Goal: Task Accomplishment & Management: Manage account settings

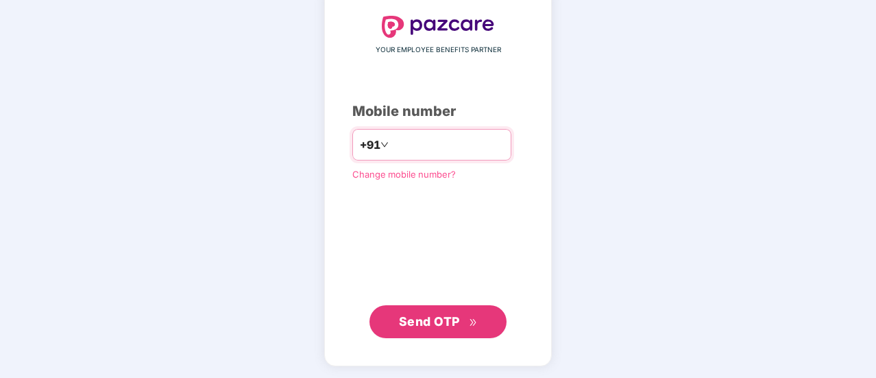
type input "**********"
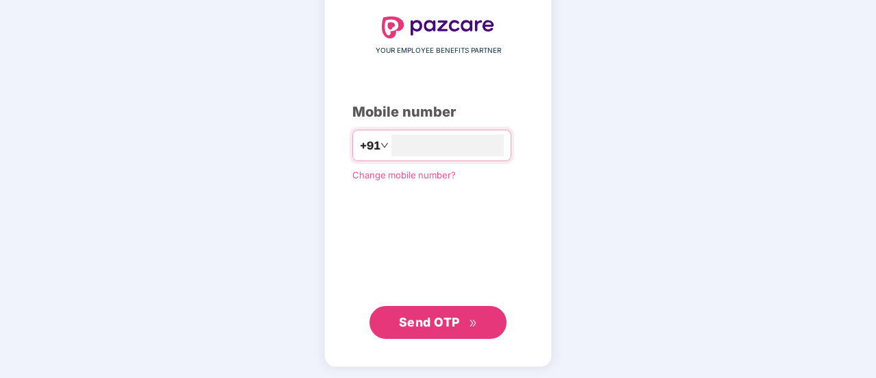
click at [459, 317] on span "Send OTP" at bounding box center [429, 322] width 61 height 14
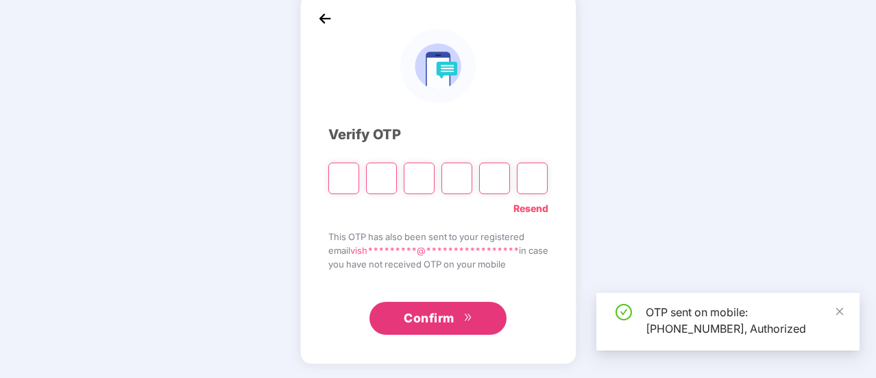
scroll to position [69, 0]
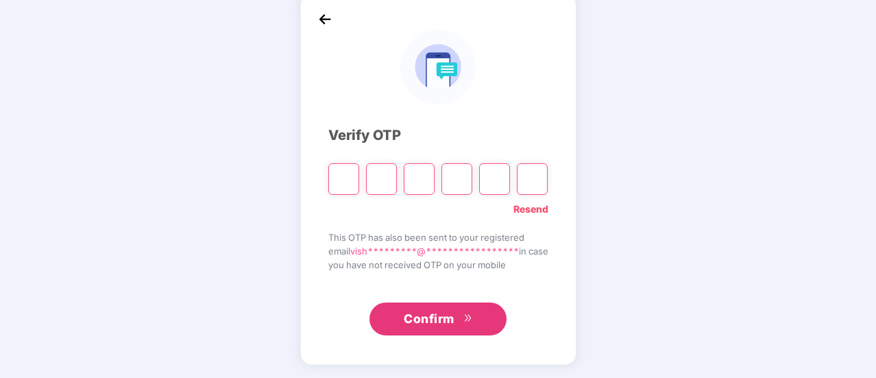
type input "*"
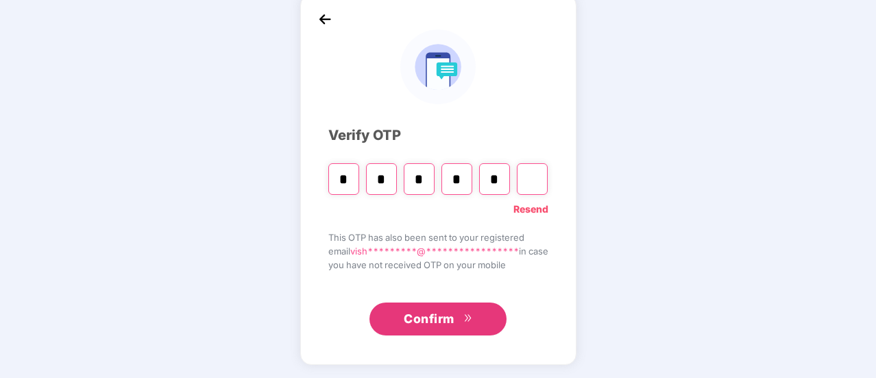
type input "*"
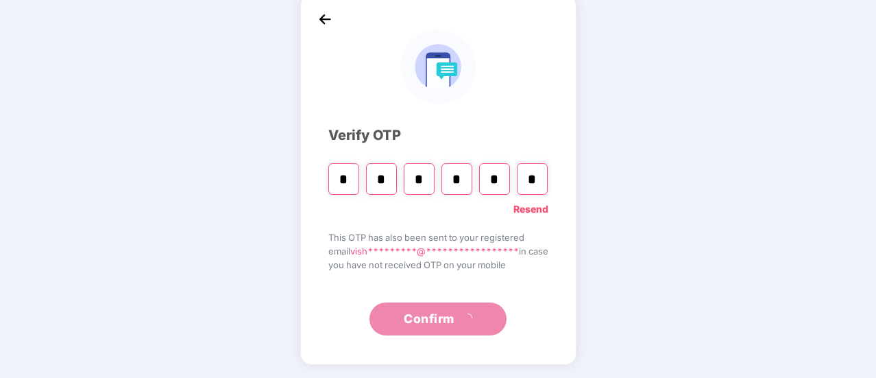
scroll to position [0, 0]
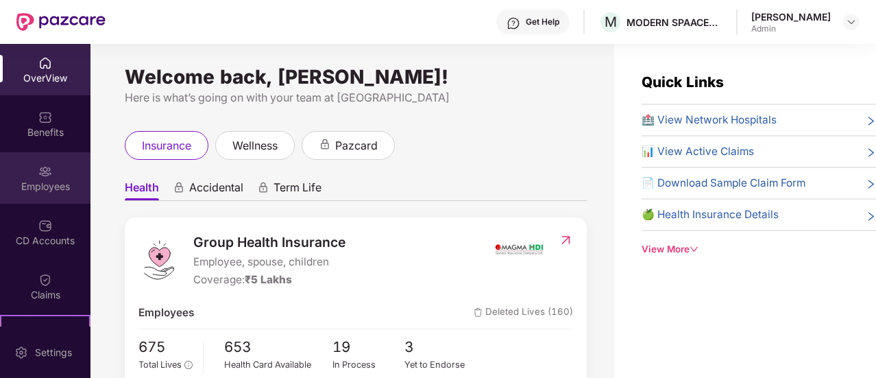
click at [51, 180] on div "Employees" at bounding box center [45, 187] width 90 height 14
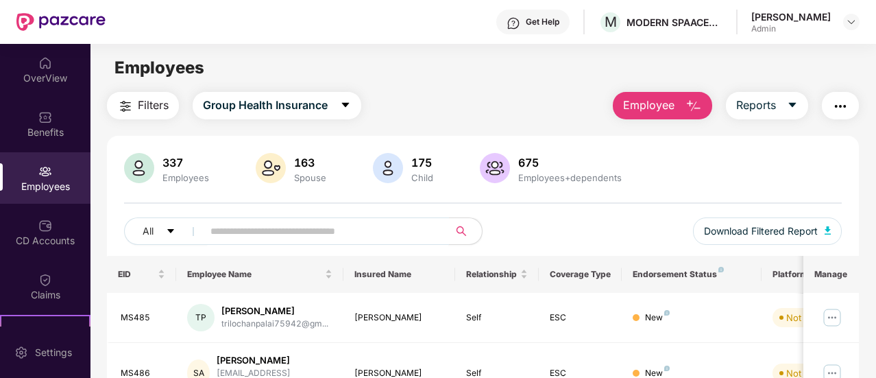
click at [272, 230] on input "text" at bounding box center [320, 231] width 220 height 21
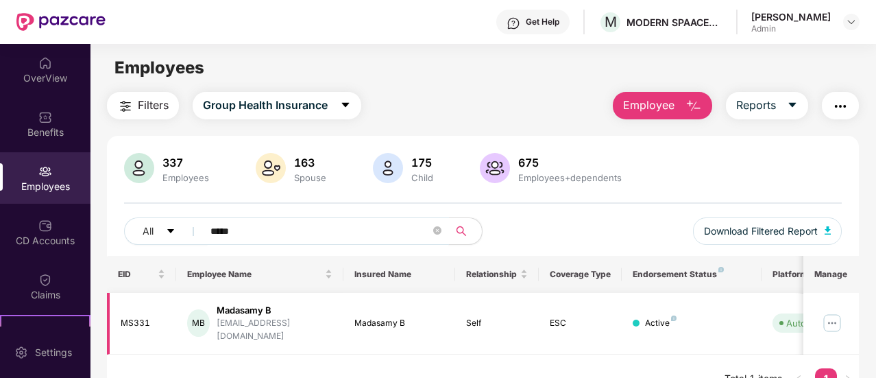
type input "*****"
click at [836, 317] on img at bounding box center [832, 323] width 22 height 22
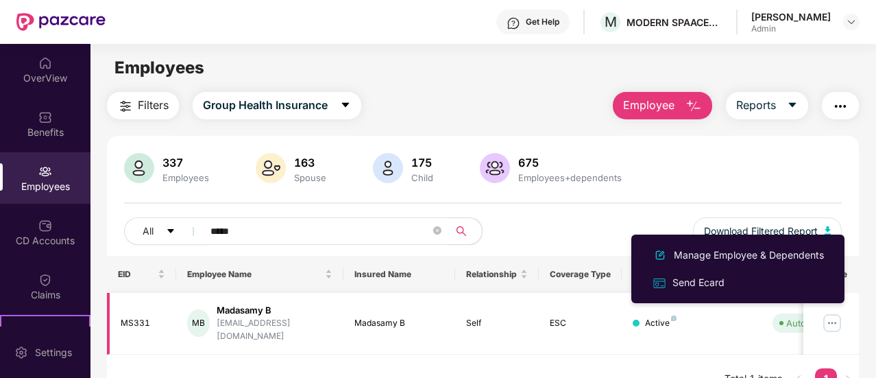
click at [836, 317] on img at bounding box center [832, 323] width 22 height 22
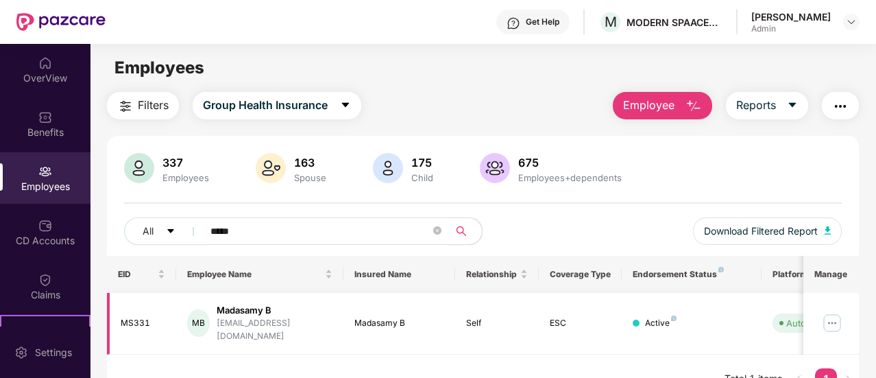
click at [836, 312] on img at bounding box center [832, 323] width 22 height 22
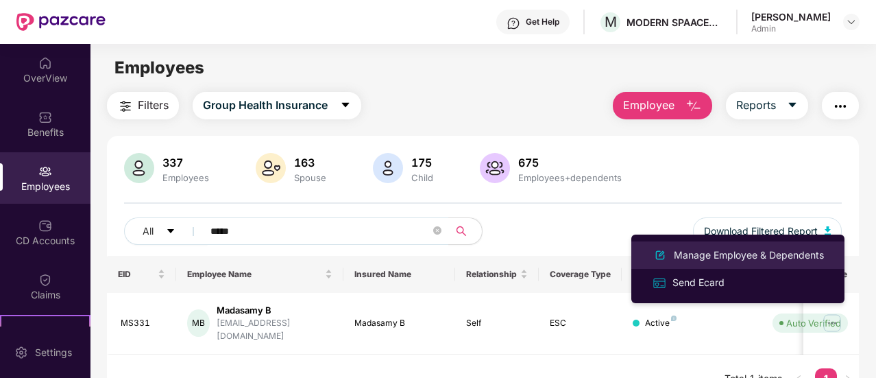
click at [779, 249] on div "Manage Employee & Dependents" at bounding box center [749, 254] width 156 height 15
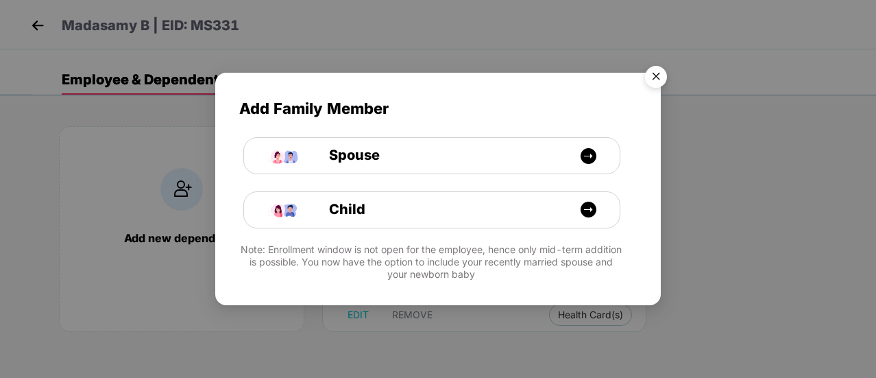
click at [657, 81] on img "Close" at bounding box center [656, 79] width 38 height 38
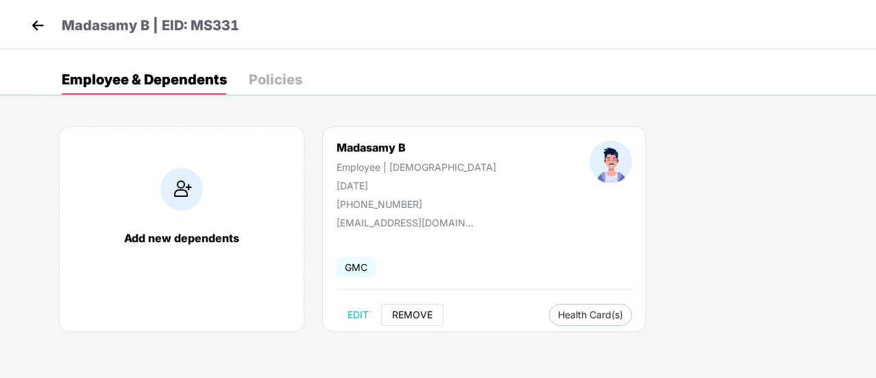
click at [403, 318] on span "REMOVE" at bounding box center [412, 314] width 40 height 11
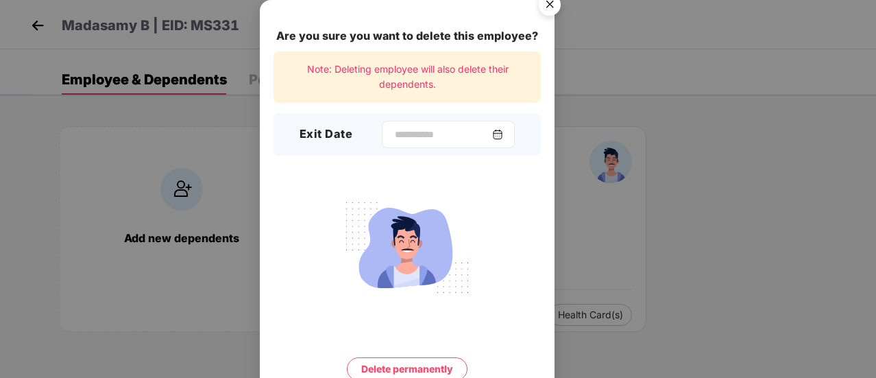
click at [503, 137] on img at bounding box center [497, 134] width 11 height 11
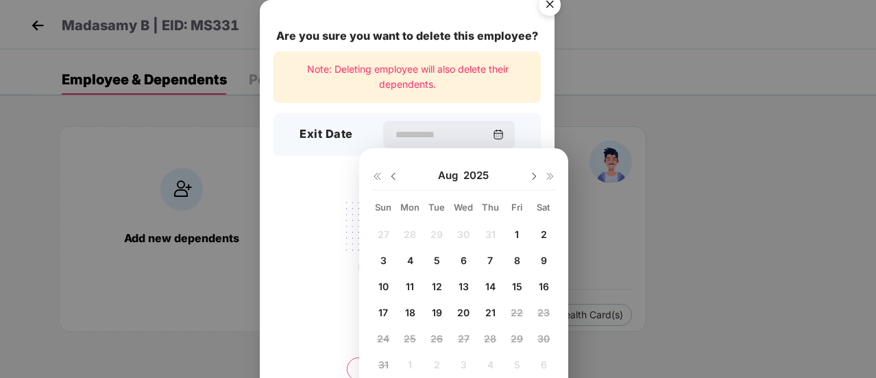
click at [465, 308] on span "20" at bounding box center [463, 312] width 12 height 12
type input "**********"
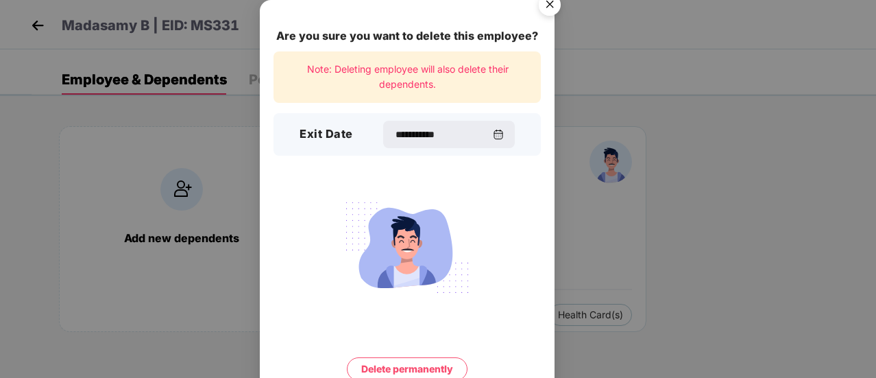
click at [393, 369] on button "Delete permanently" at bounding box center [407, 368] width 121 height 23
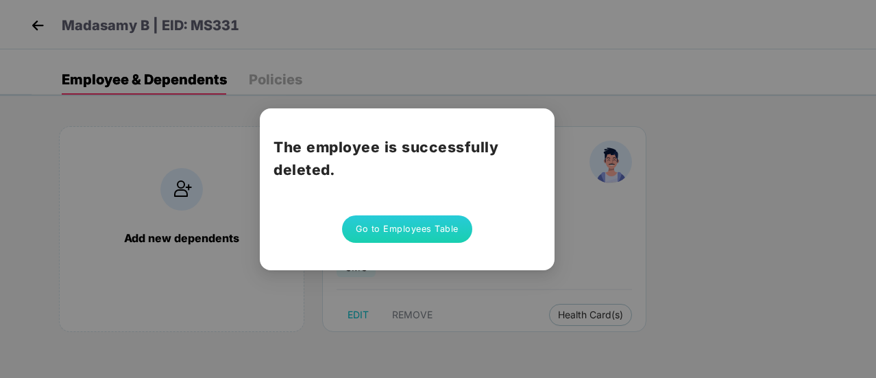
click at [404, 229] on button "Go to Employees Table" at bounding box center [407, 228] width 130 height 27
